Goal: Task Accomplishment & Management: Manage account settings

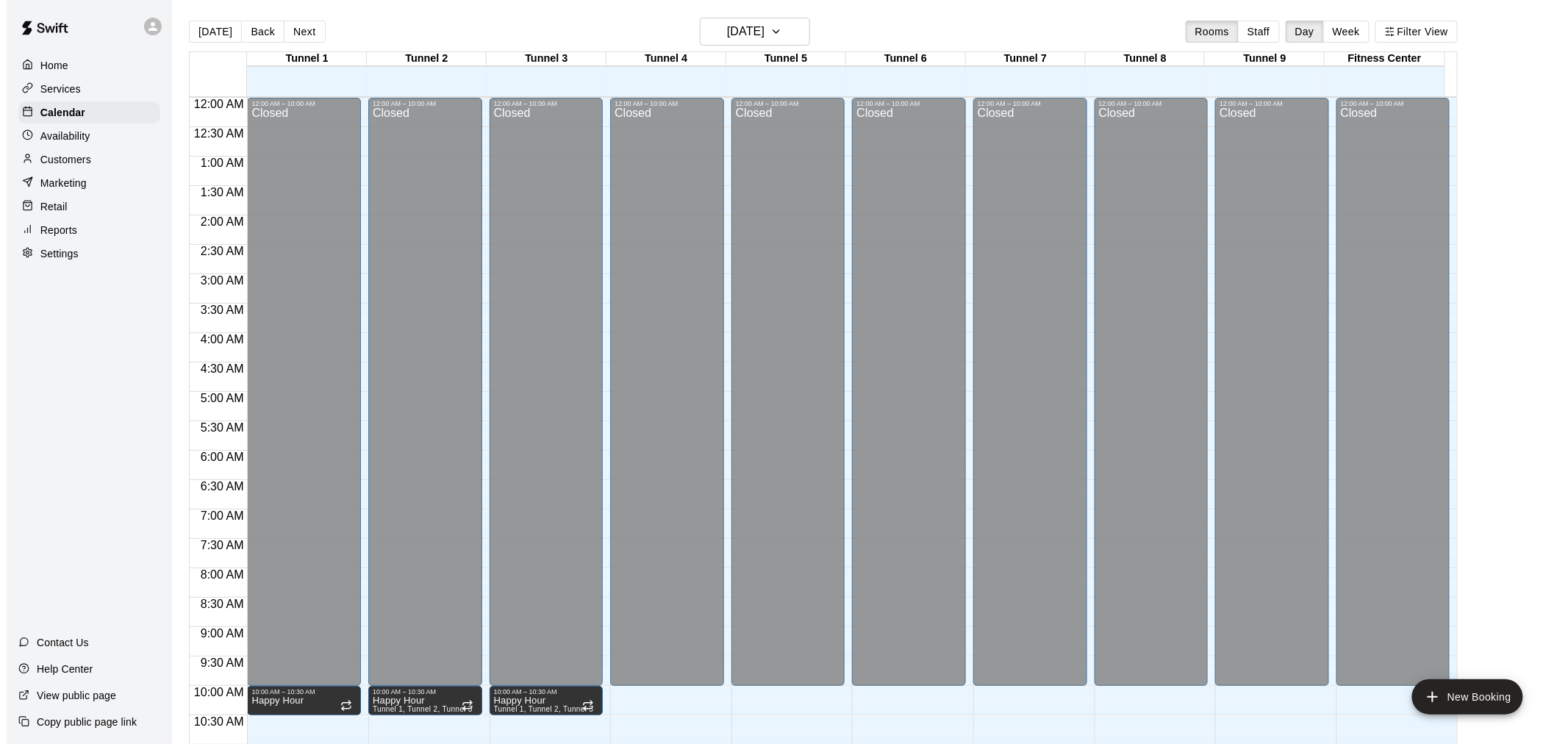
scroll to position [703, 0]
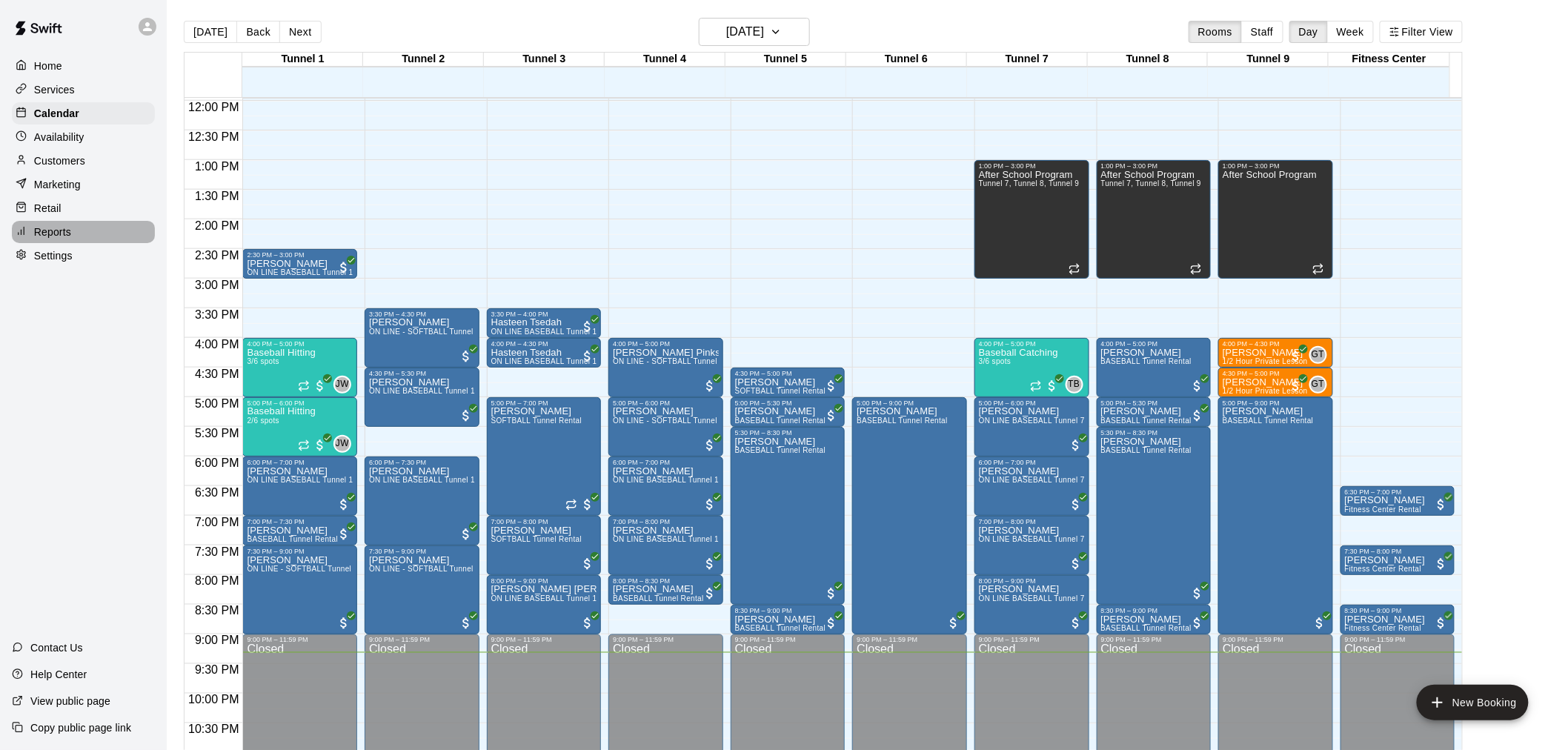
click at [79, 239] on div "Reports" at bounding box center [83, 232] width 143 height 22
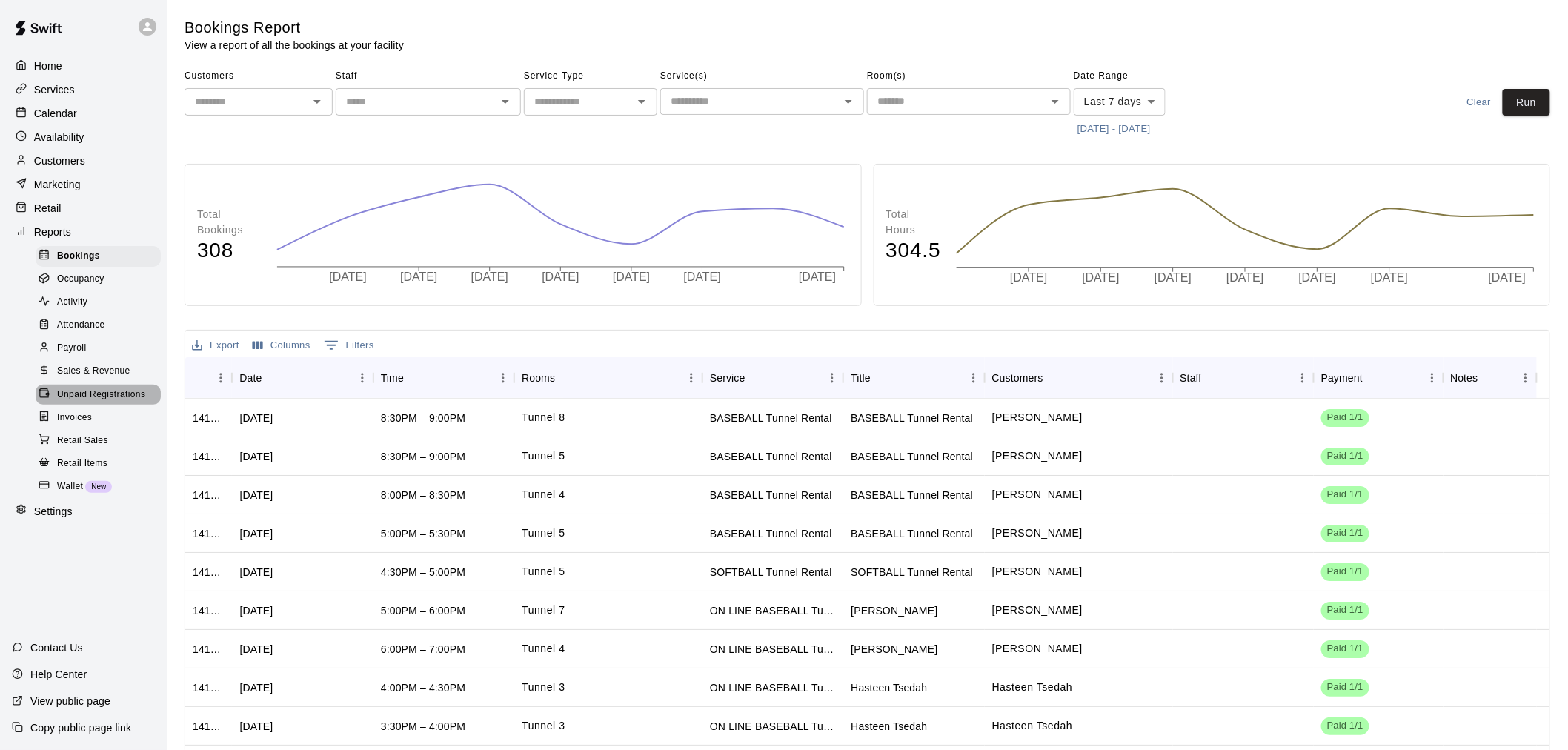
click at [109, 402] on span "Unpaid Registrations" at bounding box center [101, 395] width 88 height 15
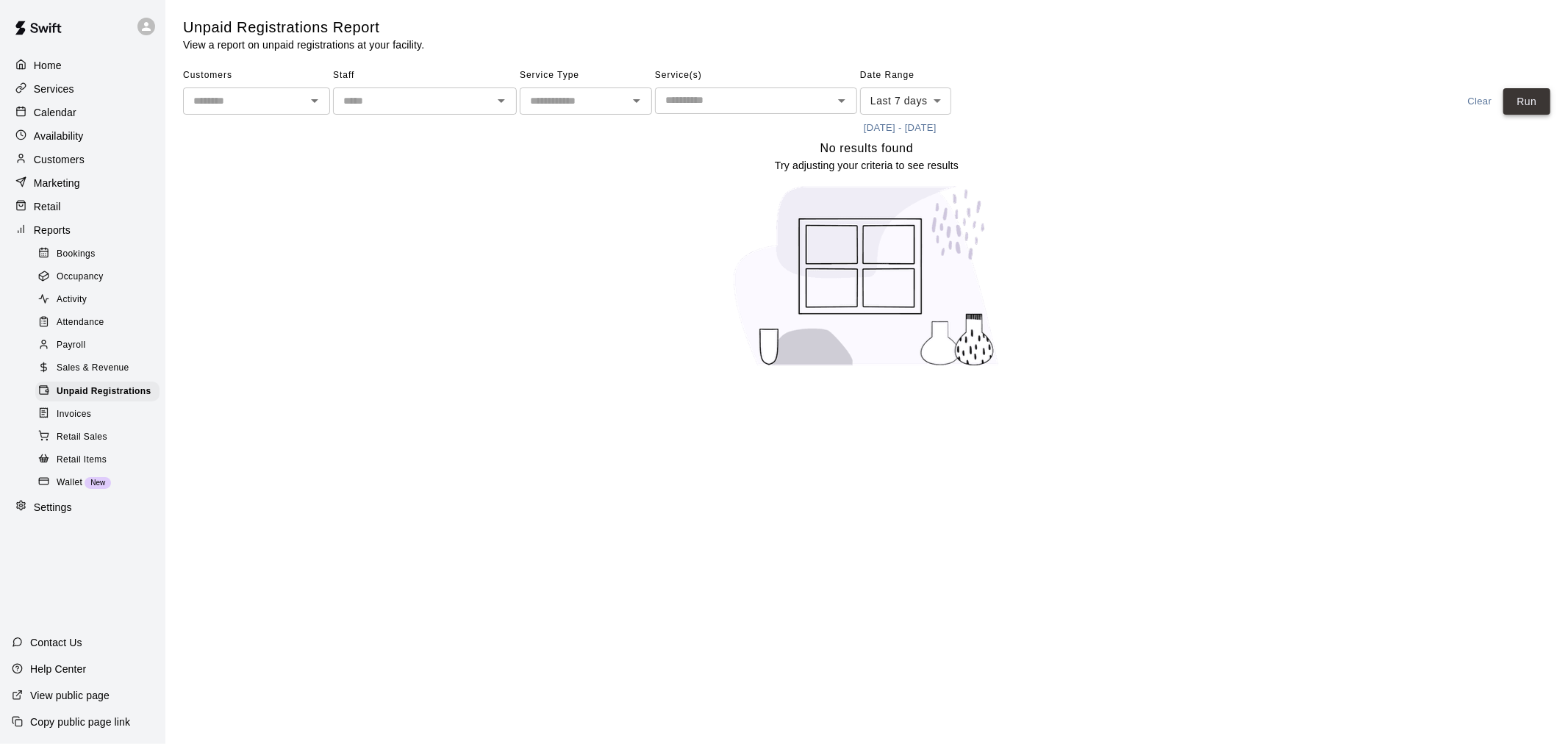
click at [1542, 104] on button "Run" at bounding box center [1526, 102] width 47 height 27
click at [159, 5] on div at bounding box center [82, 26] width 166 height 53
click at [128, 19] on div at bounding box center [82, 26] width 166 height 53
click at [136, 24] on div at bounding box center [150, 27] width 31 height 30
click at [202, 105] on p "Sign out" at bounding box center [186, 113] width 39 height 15
